Goal: Transaction & Acquisition: Subscribe to service/newsletter

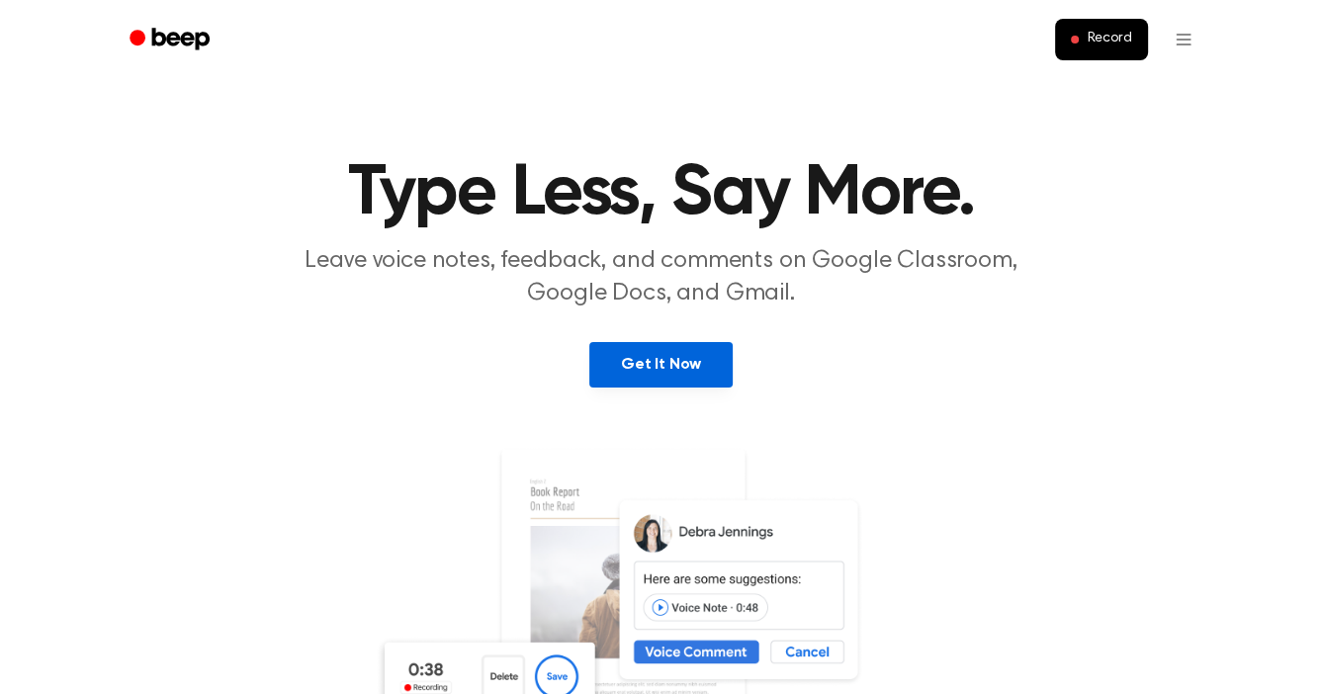
click at [713, 366] on link "Get It Now" at bounding box center [660, 364] width 143 height 45
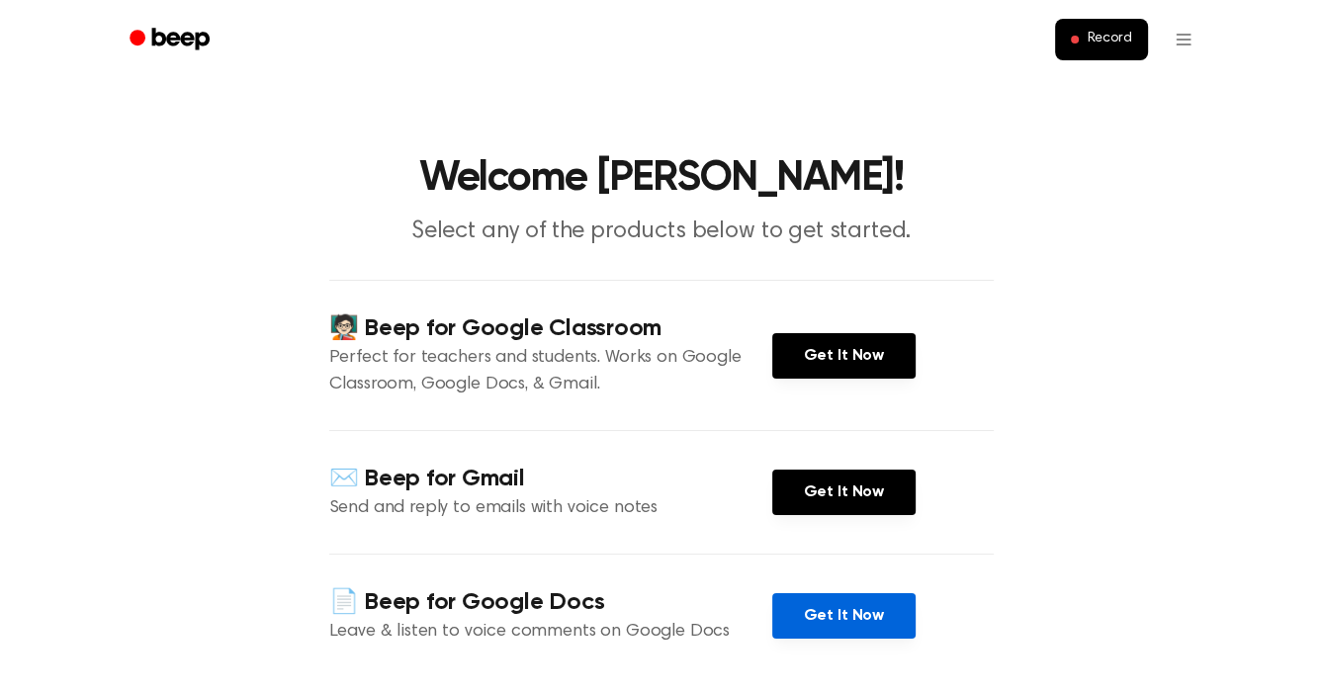
click at [838, 605] on link "Get It Now" at bounding box center [843, 615] width 143 height 45
